Goal: Task Accomplishment & Management: Manage account settings

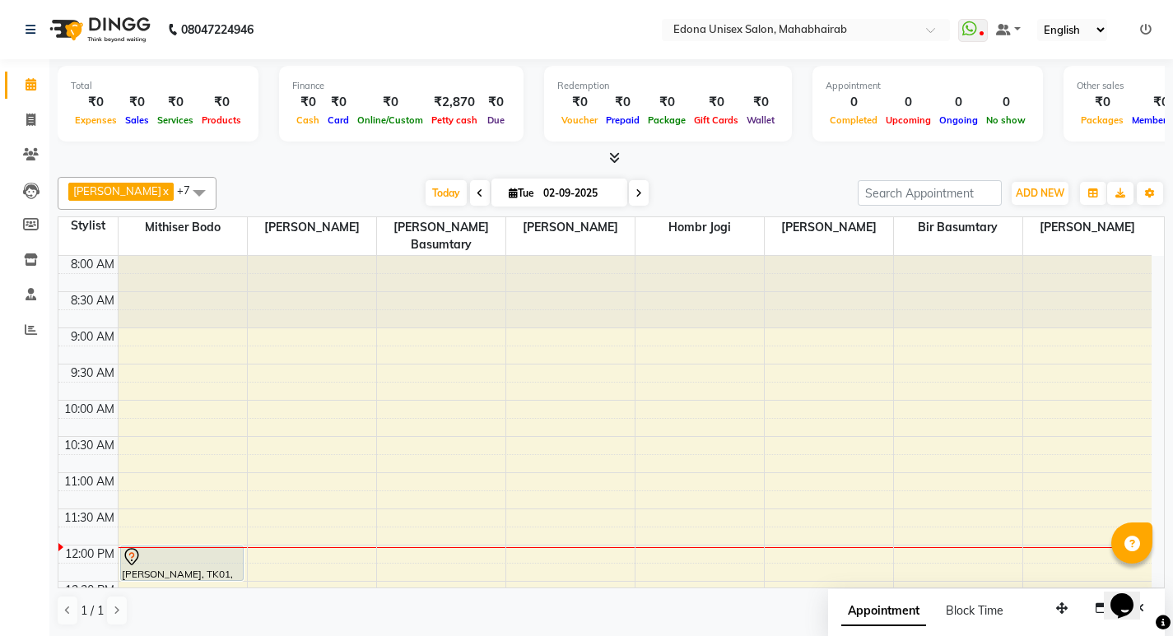
scroll to position [174, 0]
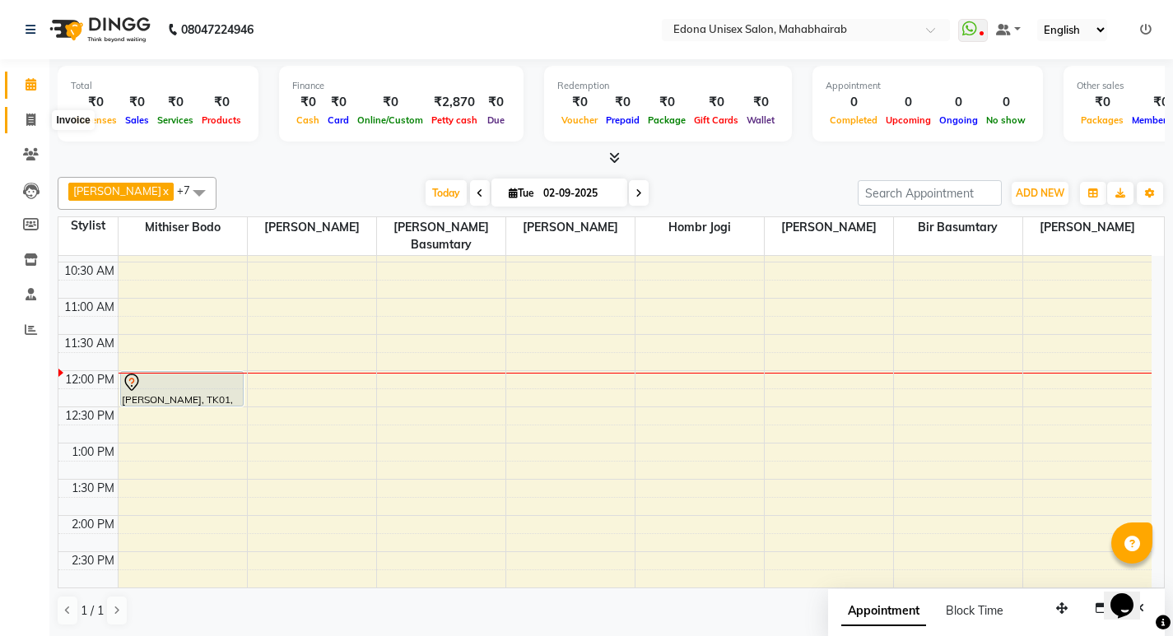
click at [26, 119] on icon at bounding box center [30, 120] width 9 height 12
select select "service"
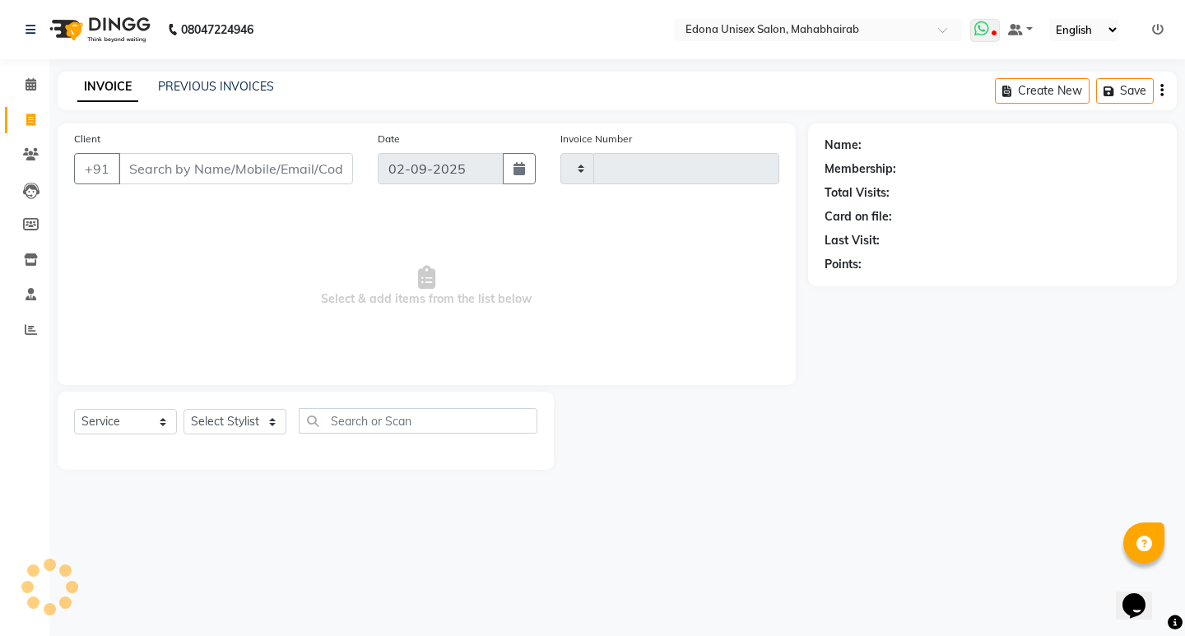
type input "3079"
select select "5393"
click at [985, 30] on icon at bounding box center [981, 29] width 15 height 16
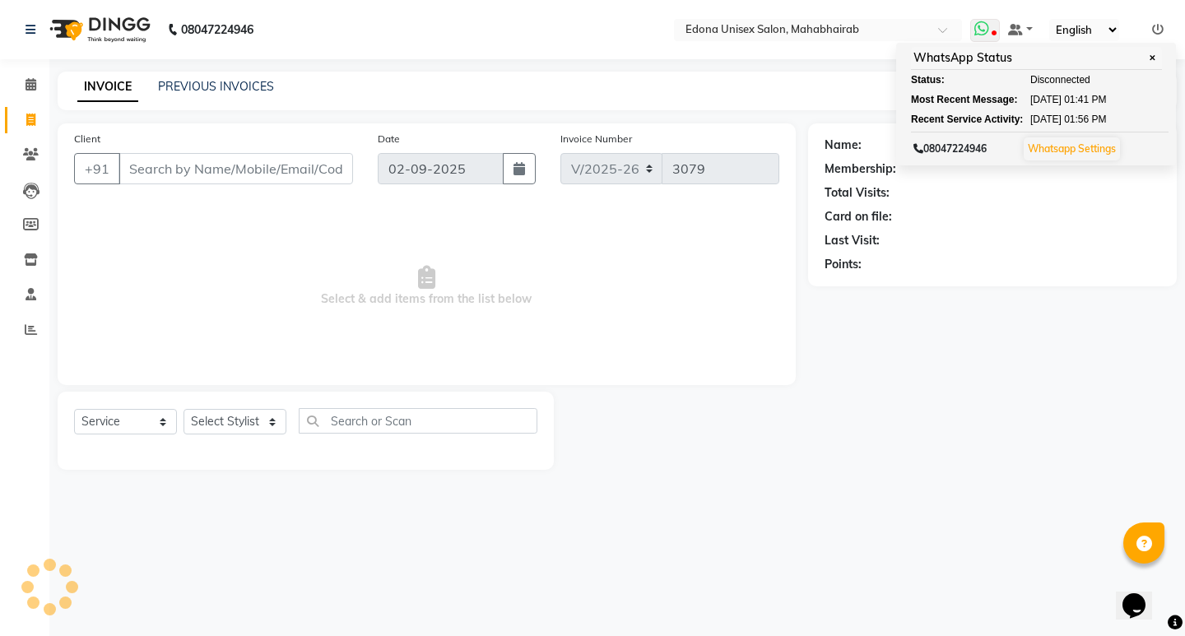
click at [1081, 147] on link "Whatsapp Settings" at bounding box center [1072, 148] width 88 height 12
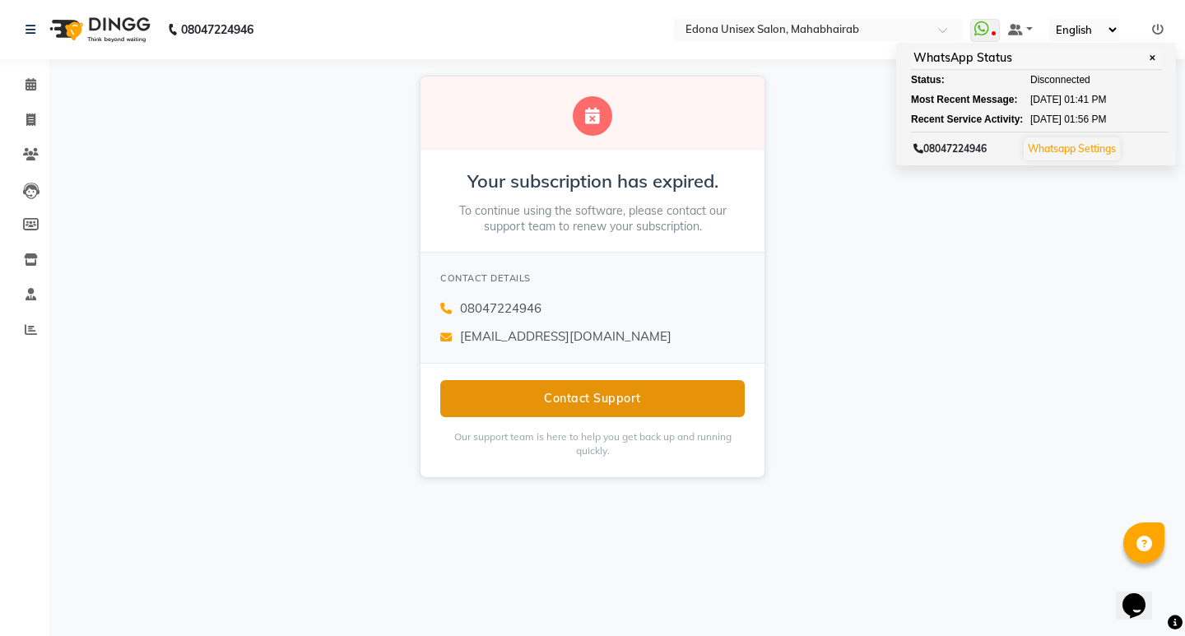
click at [612, 396] on button "Contact Support" at bounding box center [592, 398] width 305 height 37
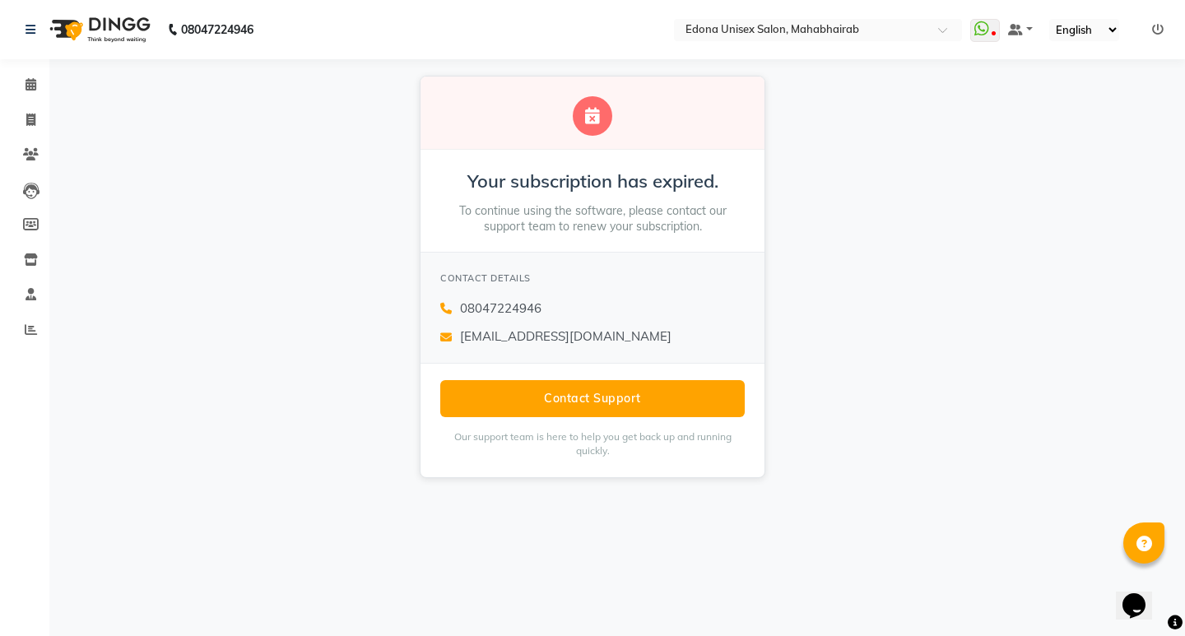
click at [591, 112] on div at bounding box center [593, 116] width 40 height 40
click at [591, 112] on icon at bounding box center [592, 116] width 15 height 16
click at [1019, 257] on div "Your subscription has expired. To continue using the software, please contact o…" at bounding box center [592, 276] width 1185 height 435
drag, startPoint x: 1017, startPoint y: 258, endPoint x: 1007, endPoint y: 256, distance: 10.0
click at [1007, 256] on div "Your subscription has expired. To continue using the software, please contact o…" at bounding box center [592, 276] width 1185 height 435
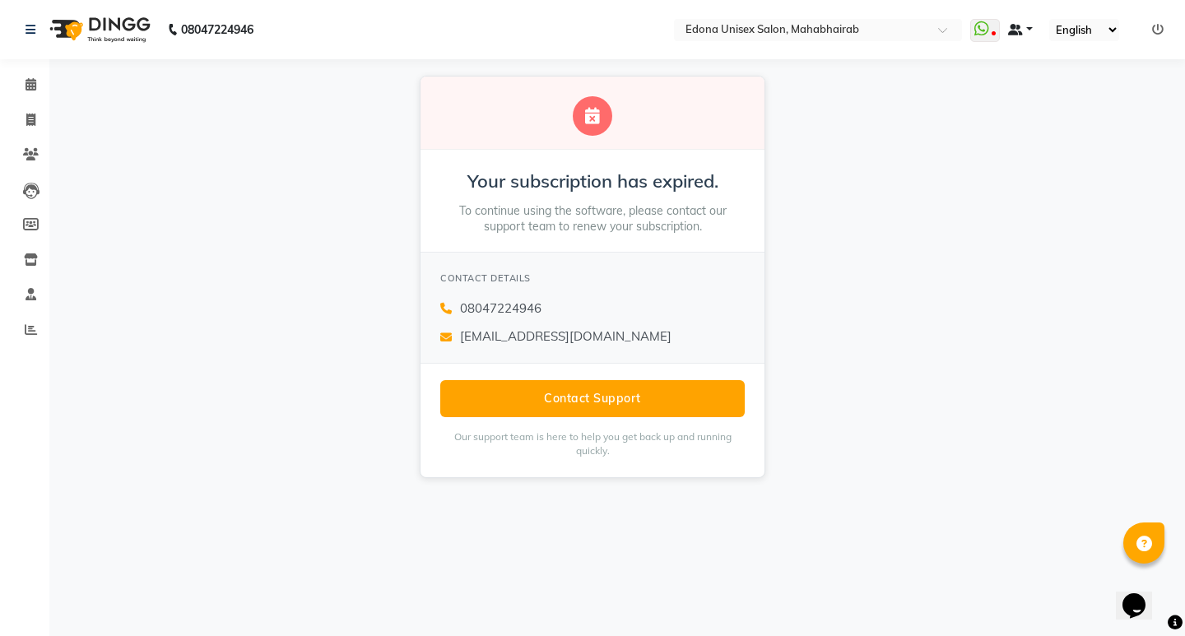
click at [1026, 30] on link at bounding box center [1020, 29] width 25 height 17
click at [984, 24] on icon at bounding box center [981, 29] width 15 height 16
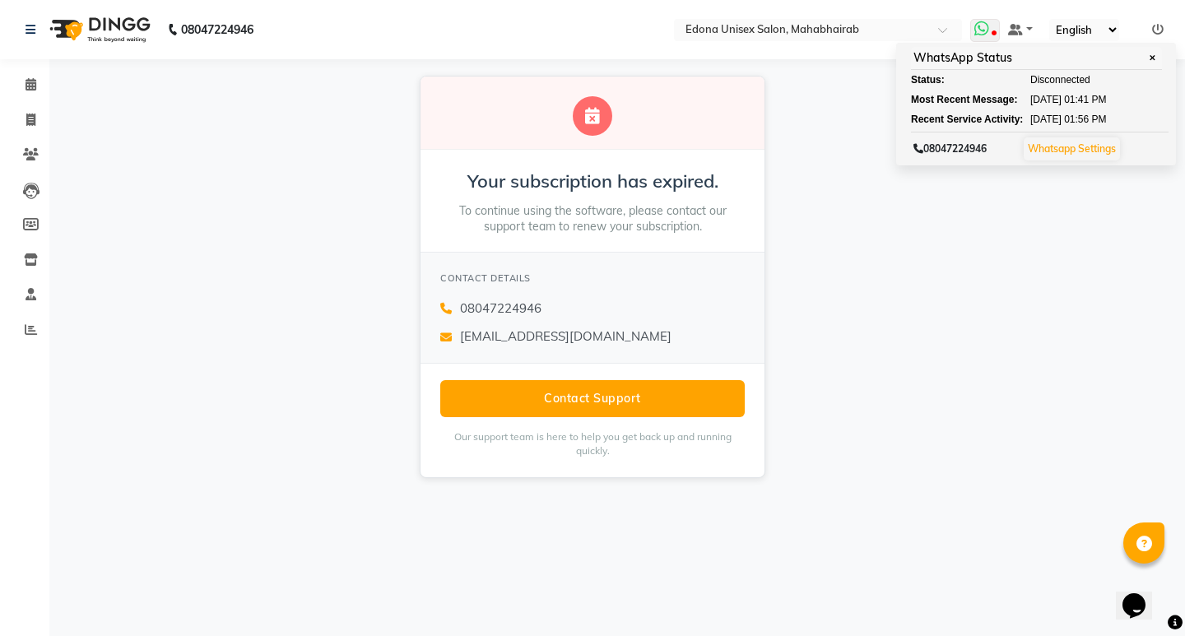
click at [1077, 142] on link "Whatsapp Settings" at bounding box center [1072, 148] width 88 height 12
click at [1073, 148] on link "Whatsapp Settings" at bounding box center [1072, 148] width 88 height 12
click at [1067, 148] on link "Whatsapp Settings" at bounding box center [1072, 148] width 88 height 12
click at [1063, 150] on link "Whatsapp Settings" at bounding box center [1072, 148] width 88 height 12
click at [1064, 150] on link "Whatsapp Settings" at bounding box center [1072, 148] width 88 height 12
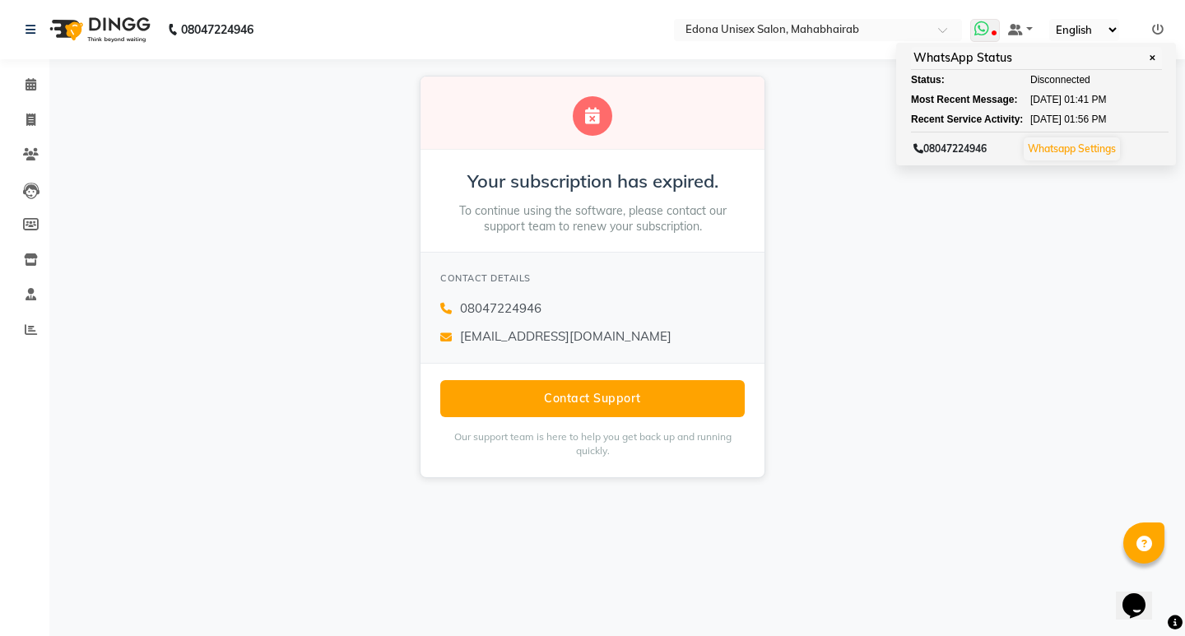
click at [1156, 56] on span "✕" at bounding box center [1152, 58] width 15 height 12
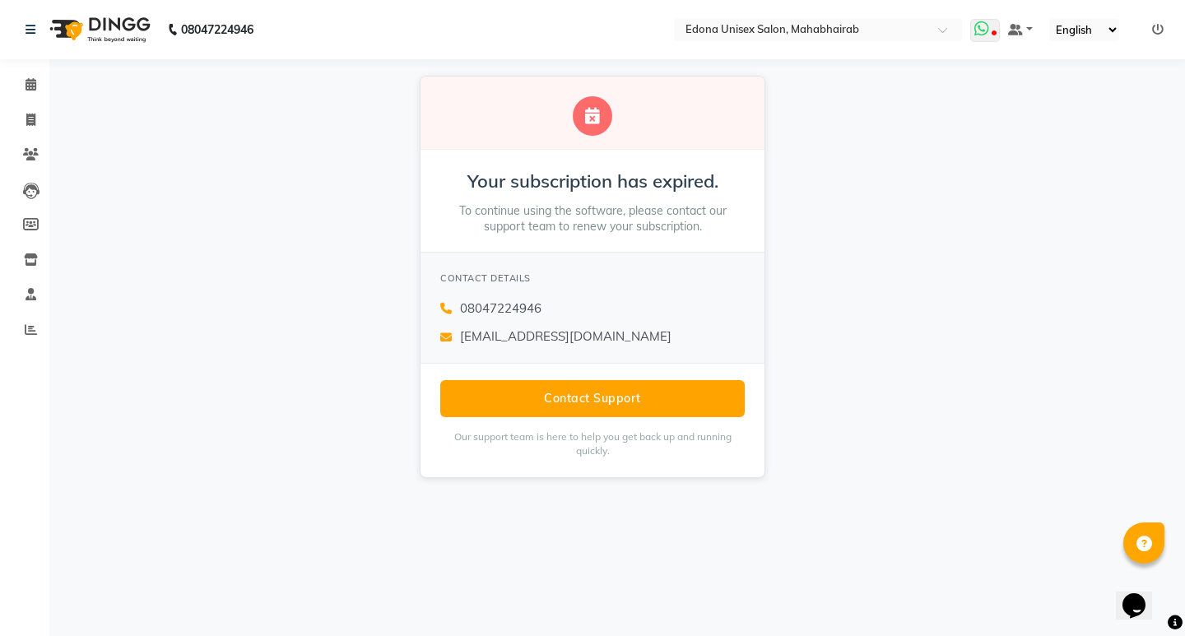
click at [983, 31] on icon at bounding box center [981, 29] width 15 height 16
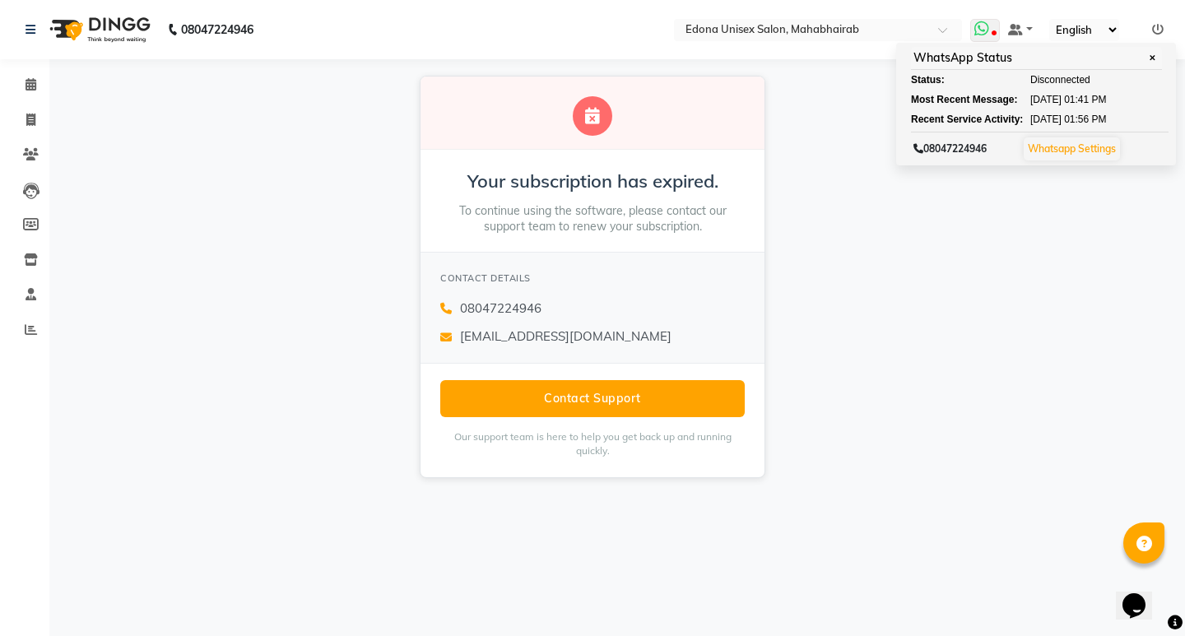
click at [1060, 144] on link "Whatsapp Settings" at bounding box center [1072, 148] width 88 height 12
click at [1059, 146] on link "Whatsapp Settings" at bounding box center [1072, 148] width 88 height 12
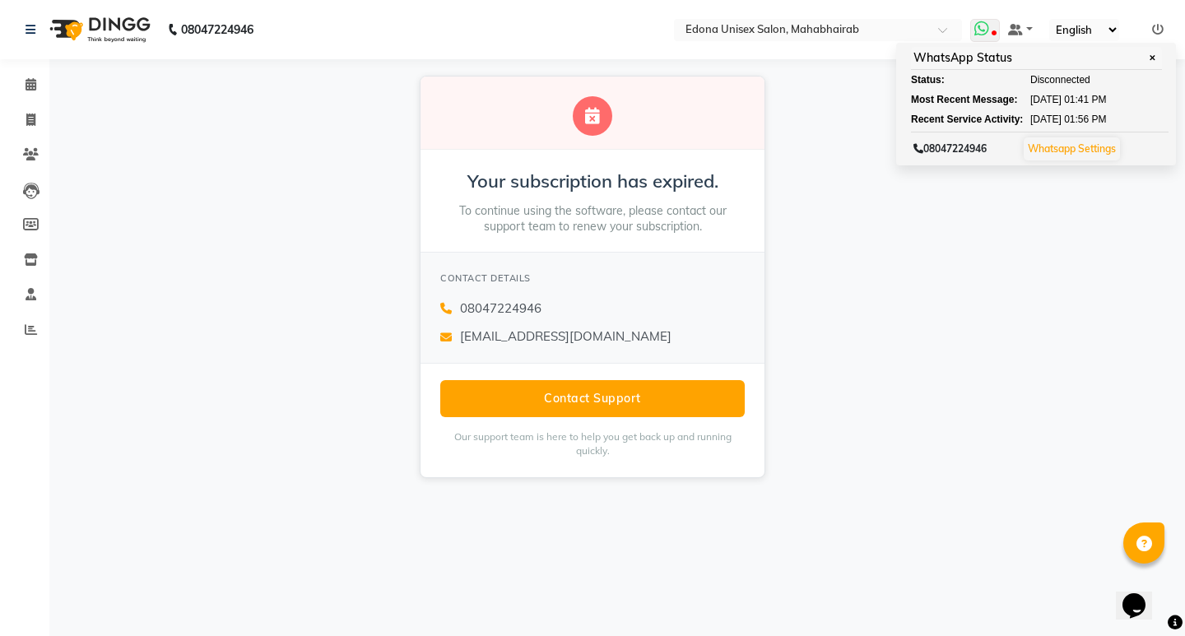
click at [1059, 146] on link "Whatsapp Settings" at bounding box center [1072, 148] width 88 height 12
click at [1058, 146] on link "Whatsapp Settings" at bounding box center [1072, 148] width 88 height 12
click at [1153, 54] on span "✕" at bounding box center [1152, 58] width 15 height 12
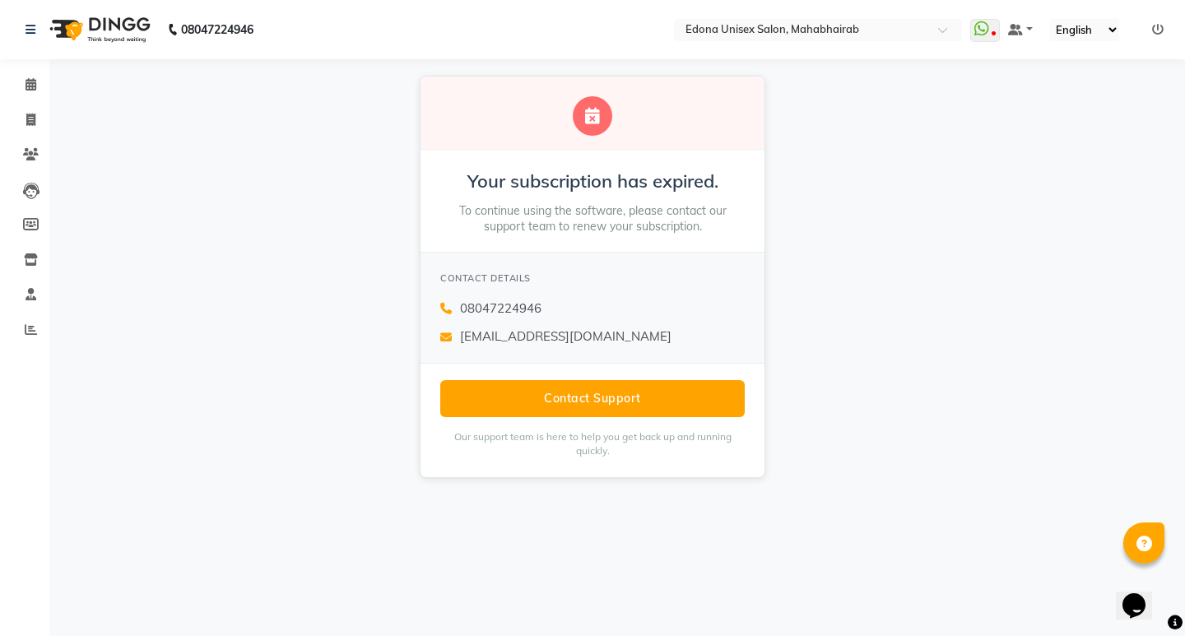
click at [1153, 26] on icon at bounding box center [1158, 30] width 12 height 12
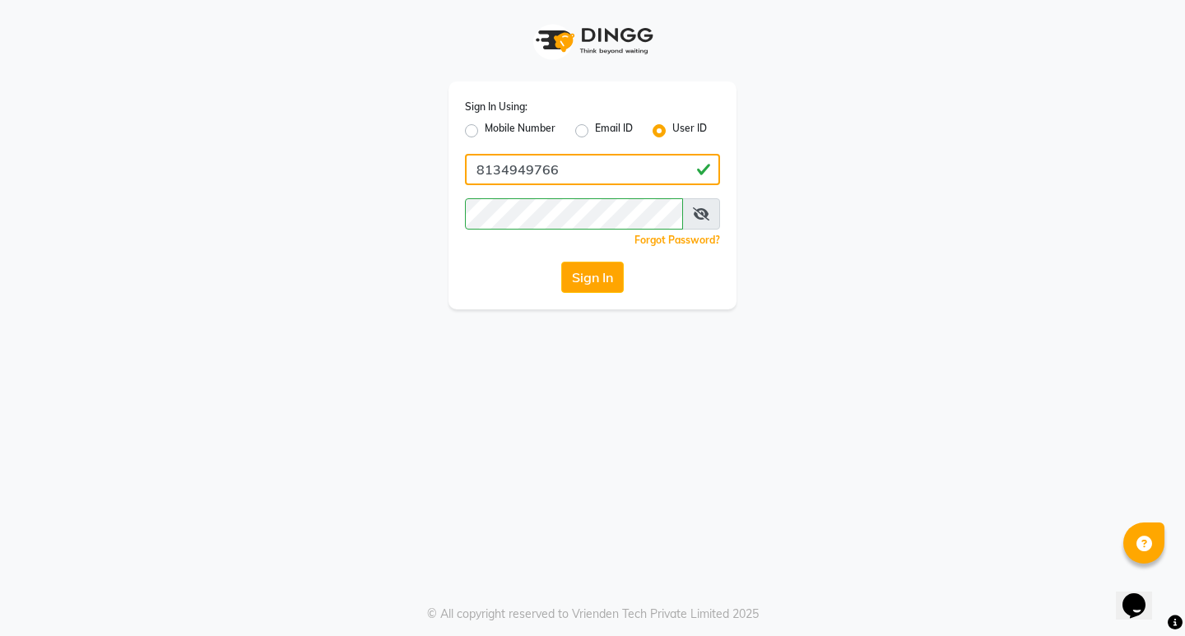
click at [572, 168] on input "8134949766" at bounding box center [592, 169] width 255 height 31
drag, startPoint x: 576, startPoint y: 170, endPoint x: 404, endPoint y: 171, distance: 172.0
click at [404, 171] on div "Sign In Using: Mobile Number Email ID User ID 8134949766 Remember me Forgot Pas…" at bounding box center [592, 154] width 938 height 309
type input "edona"
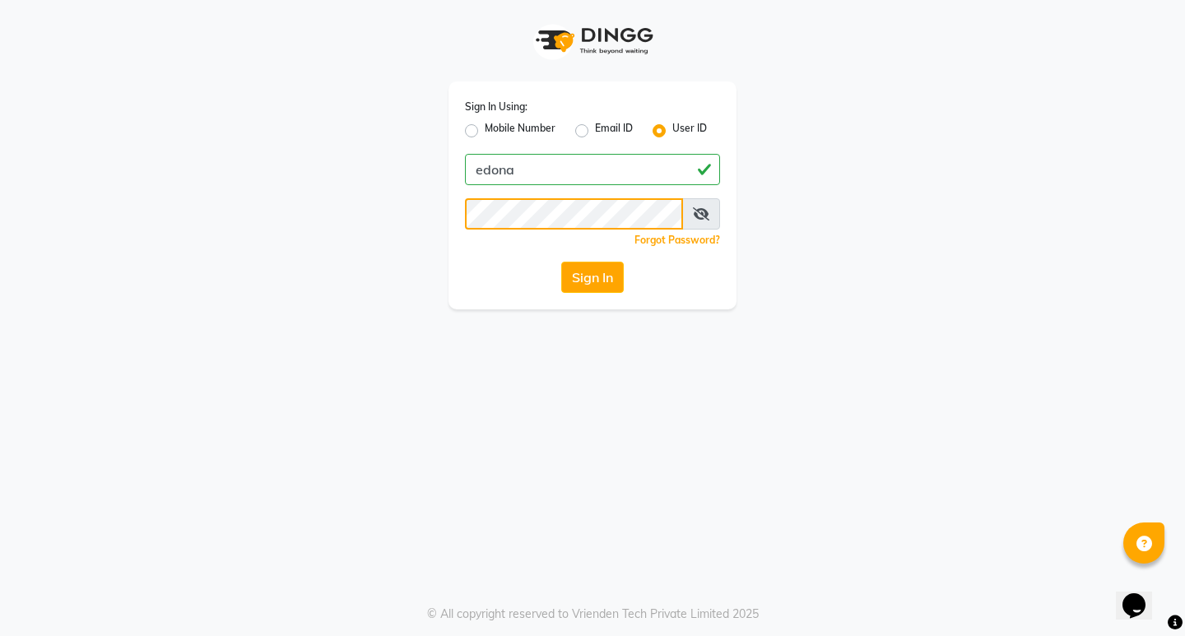
click at [444, 217] on div "Sign In Using: Mobile Number Email ID User ID edona Remember me Forgot Password…" at bounding box center [592, 154] width 313 height 309
click at [464, 331] on div "Sign In Using: Mobile Number Email ID User ID edona Remember me Forgot Password…" at bounding box center [592, 318] width 1185 height 636
click at [602, 286] on button "Sign In" at bounding box center [592, 277] width 63 height 31
